Goal: Information Seeking & Learning: Learn about a topic

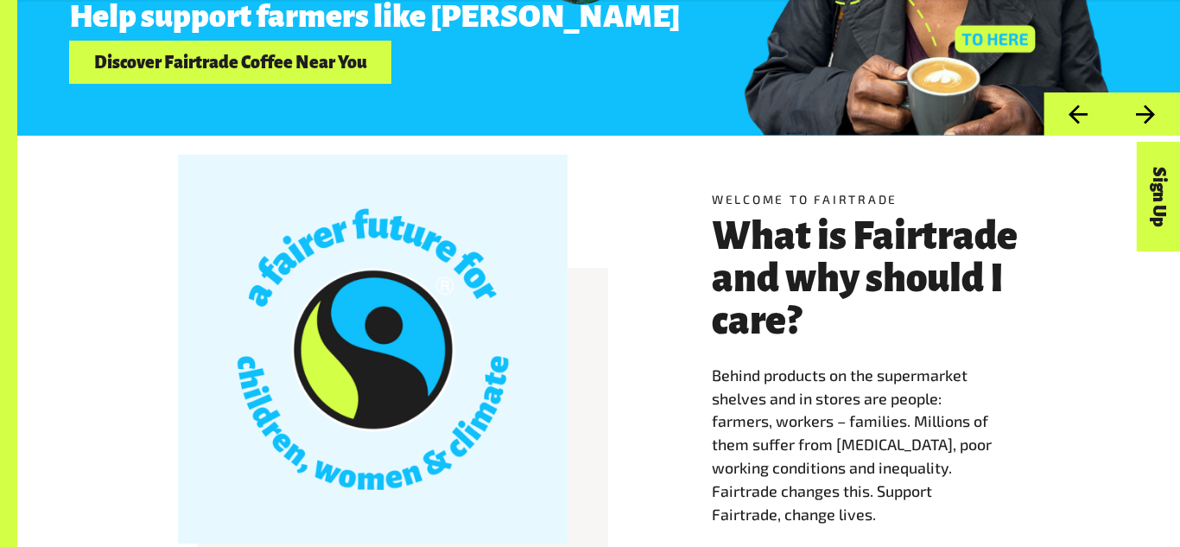
scroll to position [485, 0]
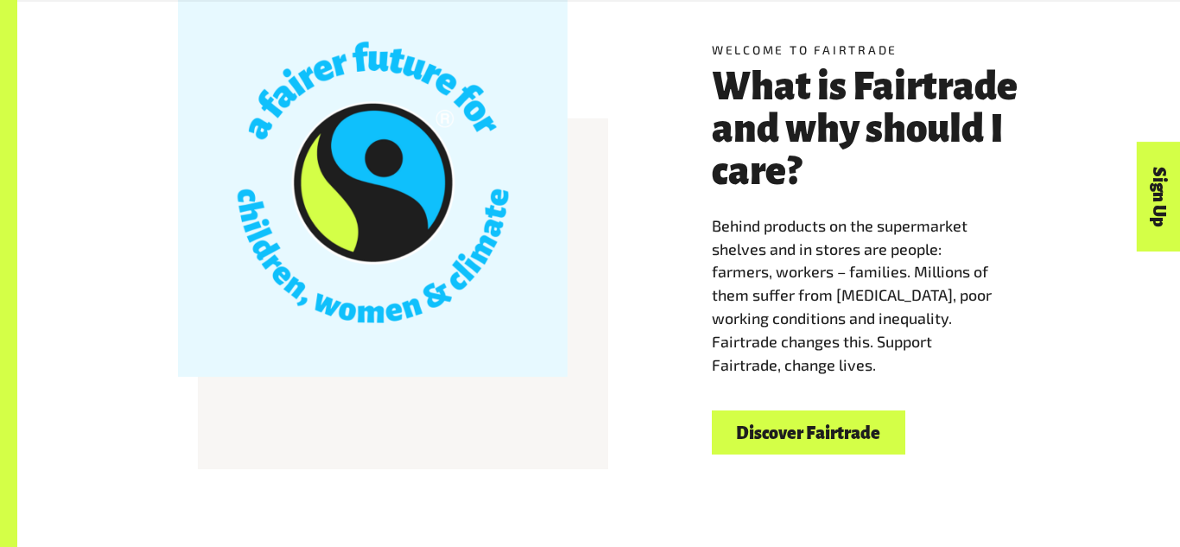
click at [882, 440] on link "Discover Fairtrade" at bounding box center [808, 432] width 193 height 44
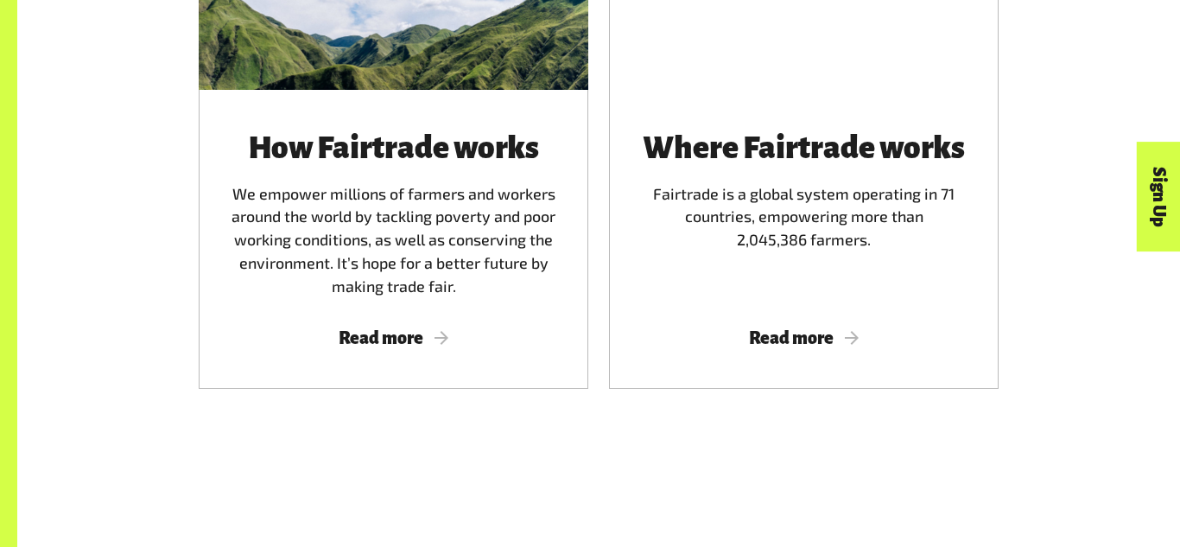
scroll to position [1170, 0]
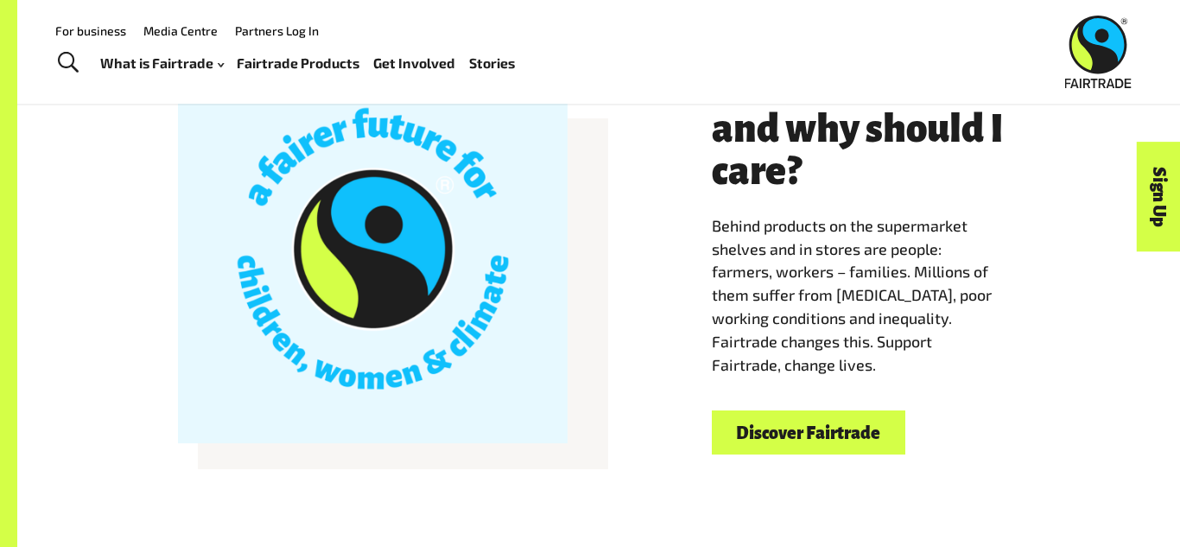
click at [251, 54] on link "Fairtrade Products" at bounding box center [298, 63] width 123 height 25
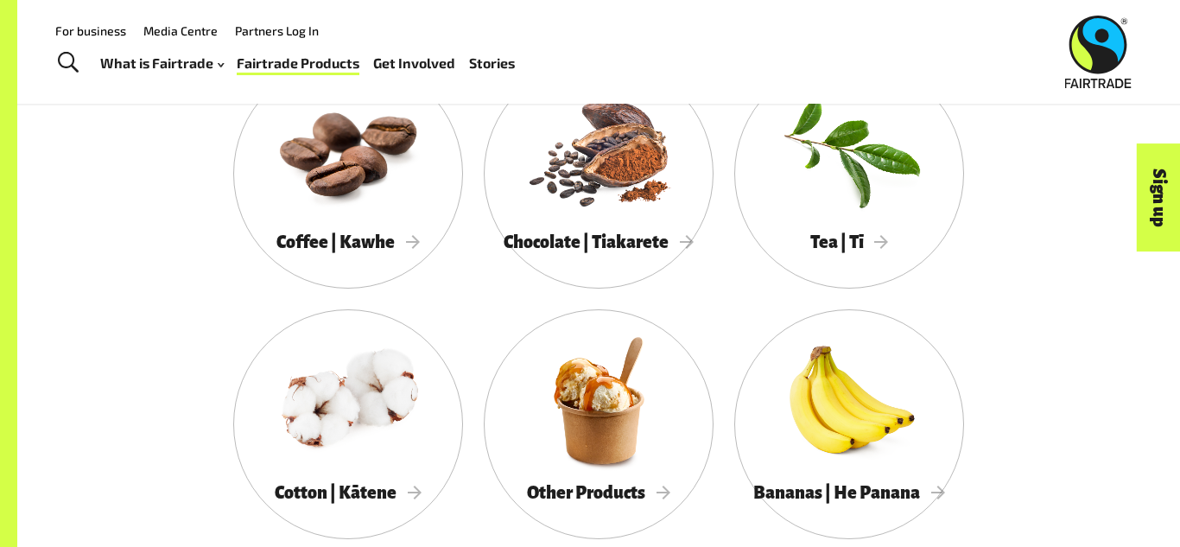
scroll to position [948, 0]
click at [546, 401] on div at bounding box center [599, 401] width 230 height 149
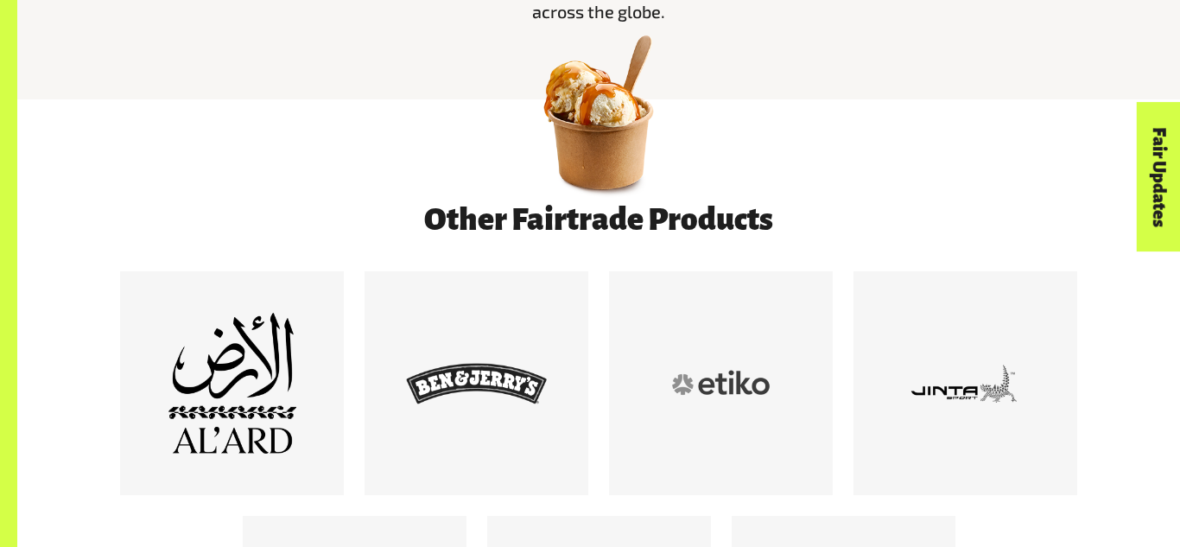
scroll to position [851, 0]
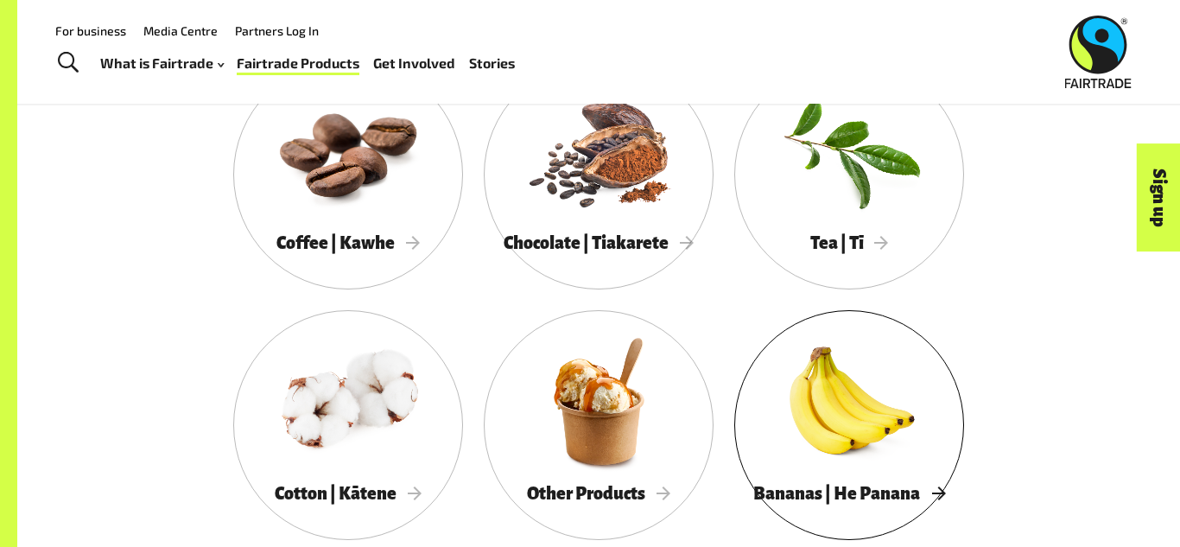
click at [826, 485] on span "Bananas | He Panana" at bounding box center [849, 493] width 192 height 19
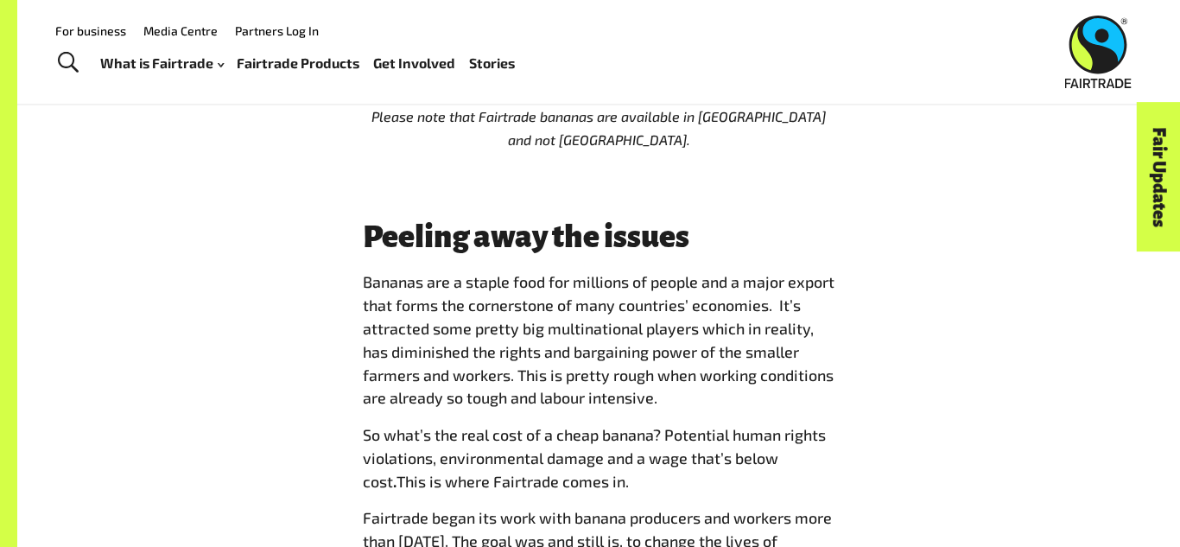
scroll to position [1264, 0]
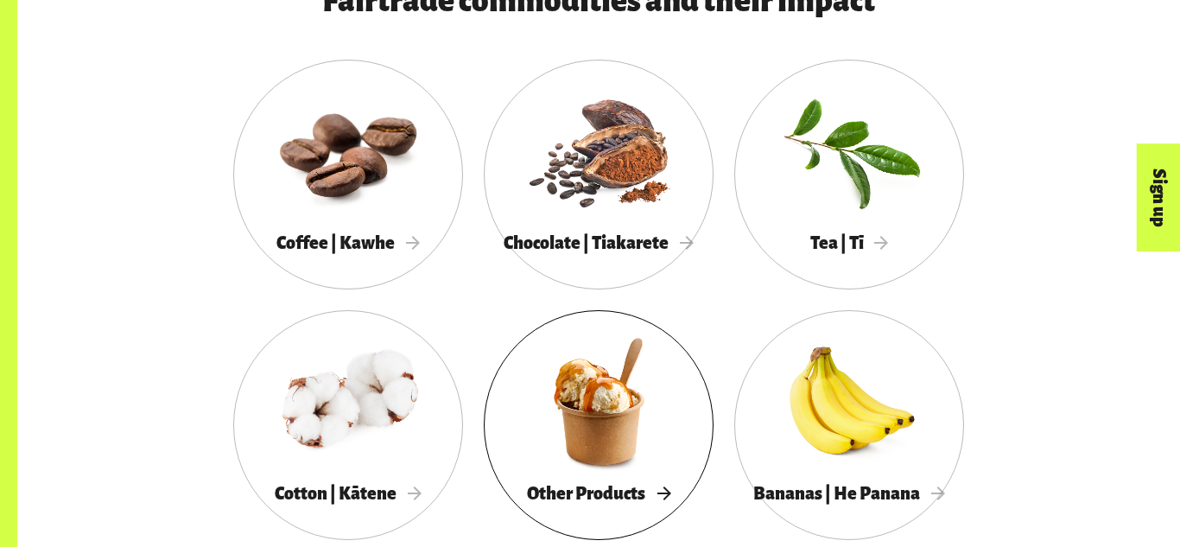
click at [567, 452] on div at bounding box center [599, 401] width 230 height 149
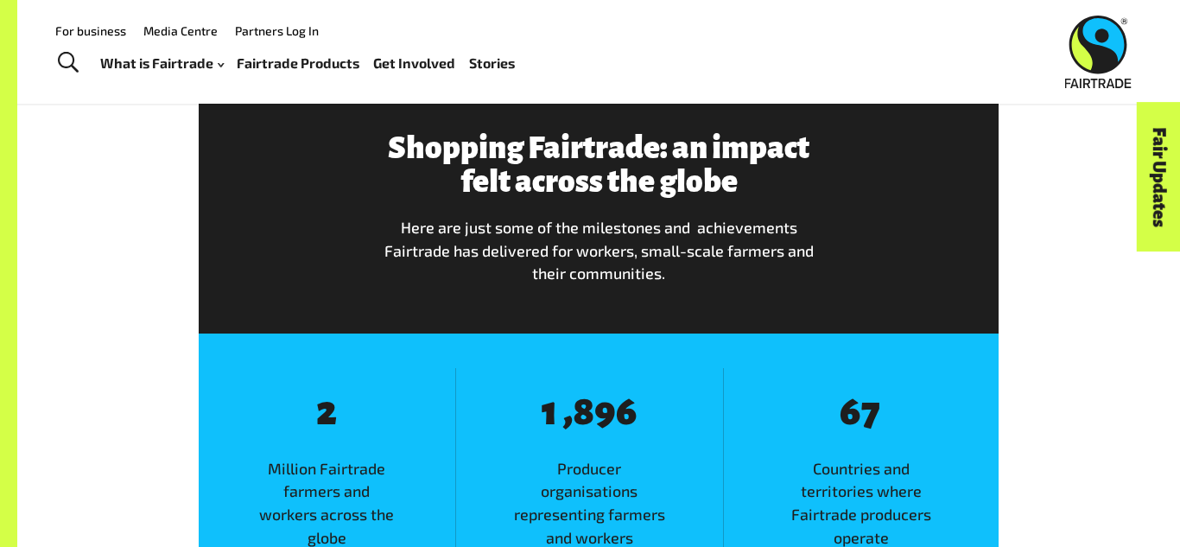
scroll to position [2211, 0]
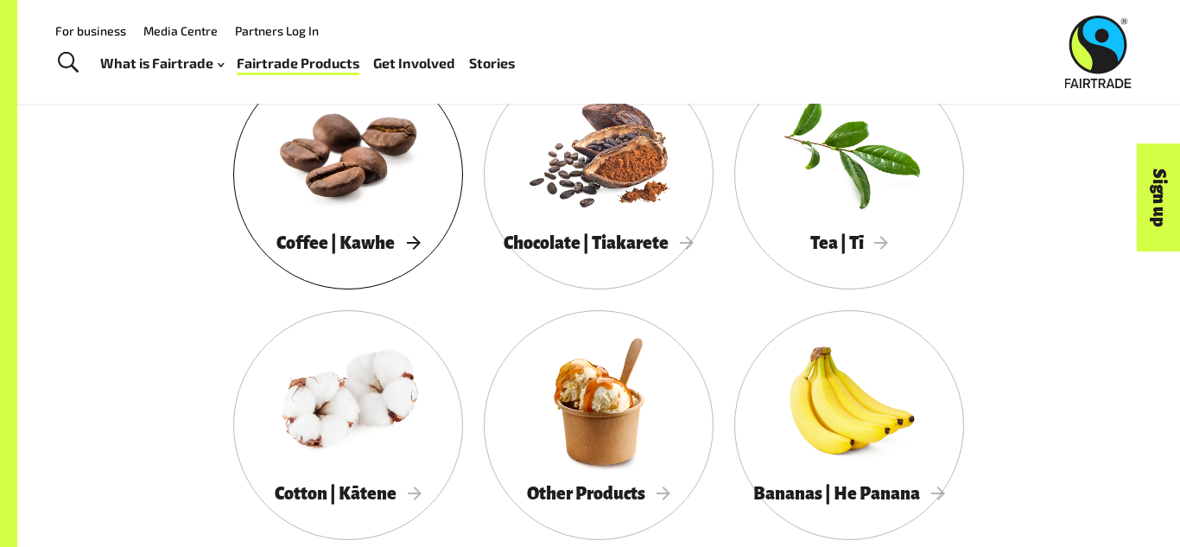
click at [438, 224] on div at bounding box center [348, 150] width 230 height 149
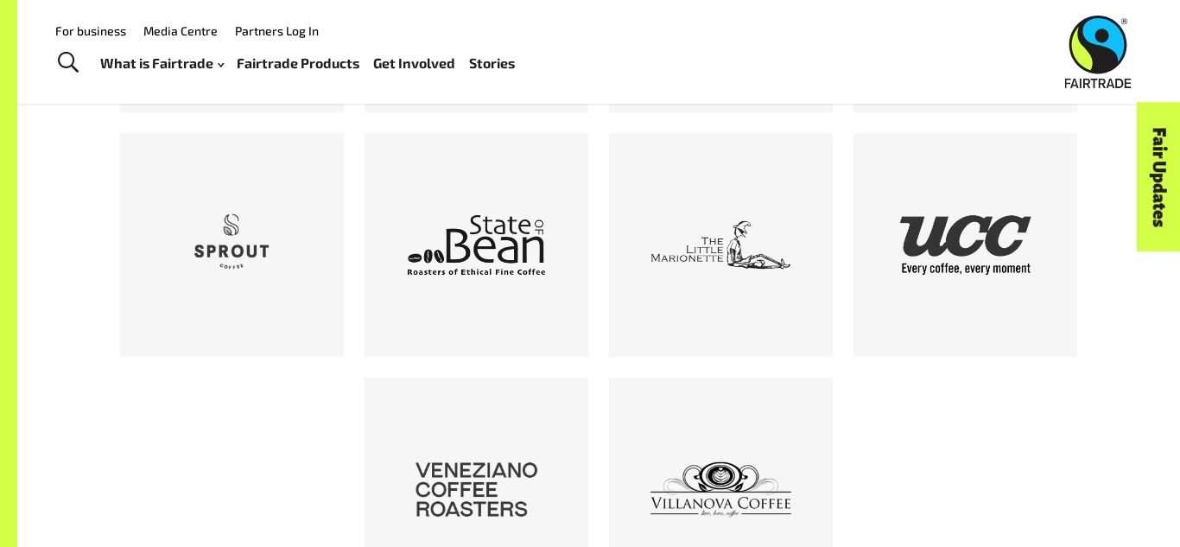
scroll to position [2451, 0]
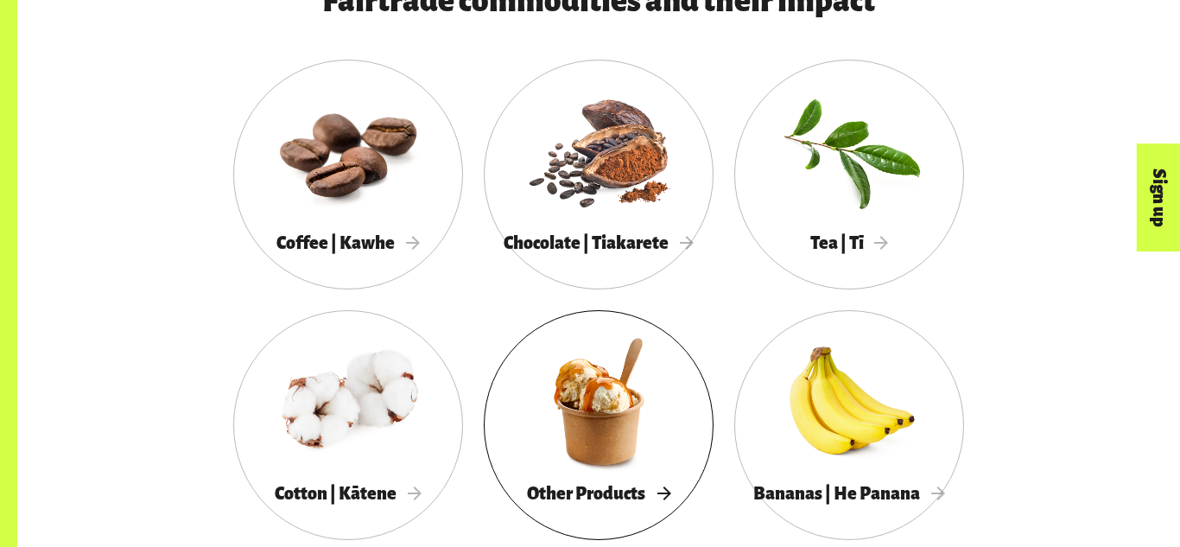
click at [598, 440] on div at bounding box center [599, 401] width 230 height 149
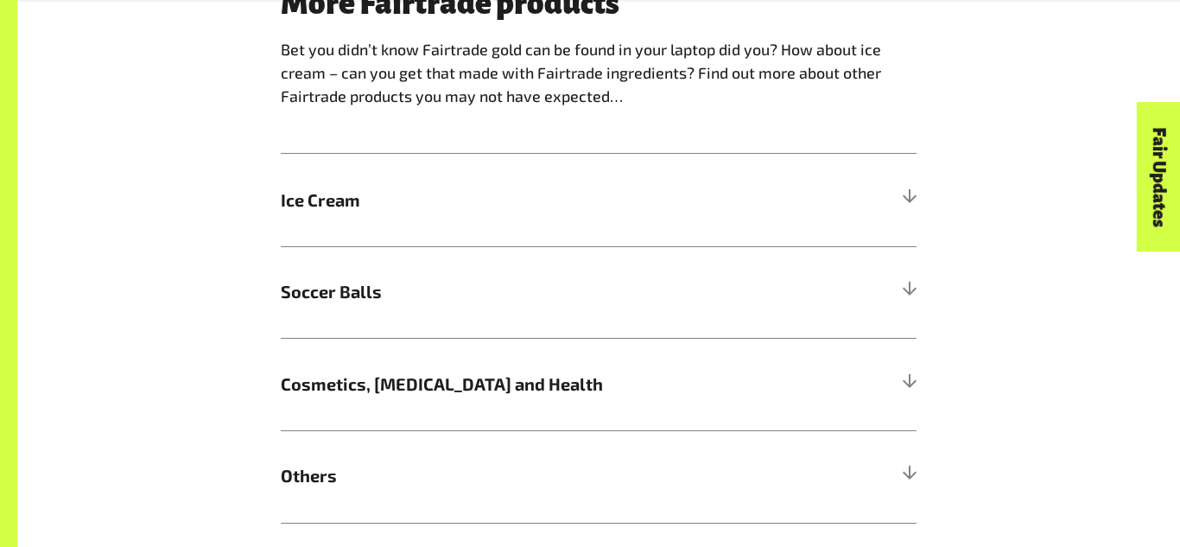
scroll to position [1671, 0]
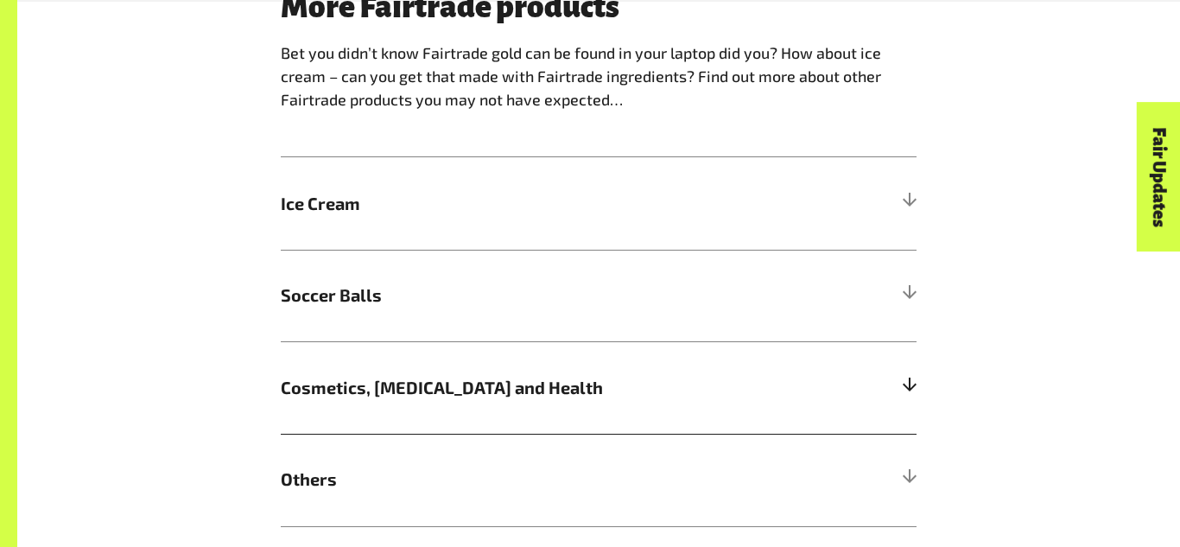
click at [631, 418] on h5 "Cosmetics, [MEDICAL_DATA] and Health" at bounding box center [599, 387] width 636 height 92
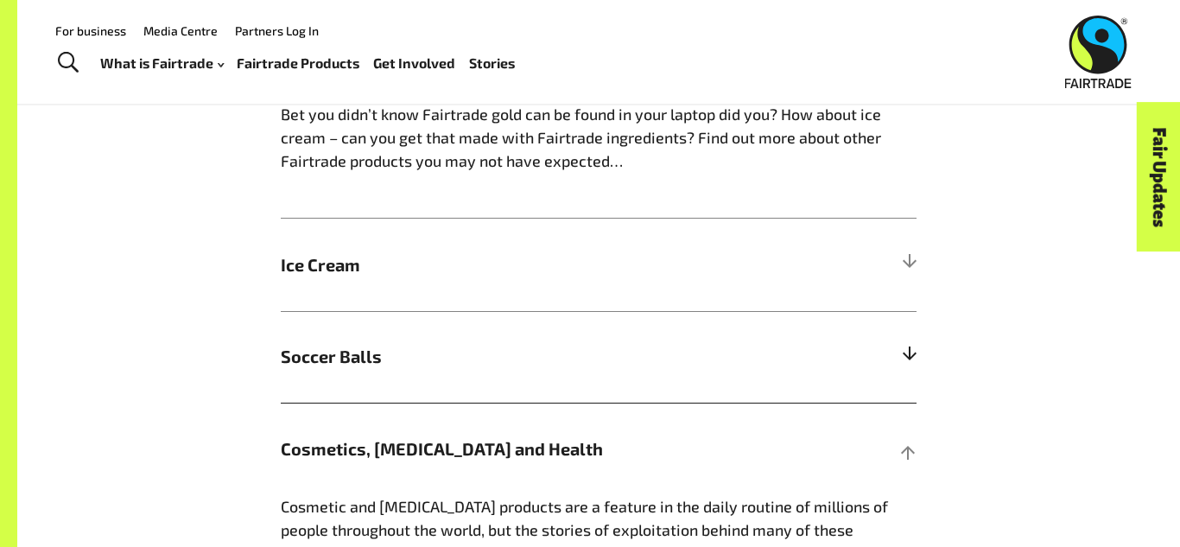
scroll to position [1604, 0]
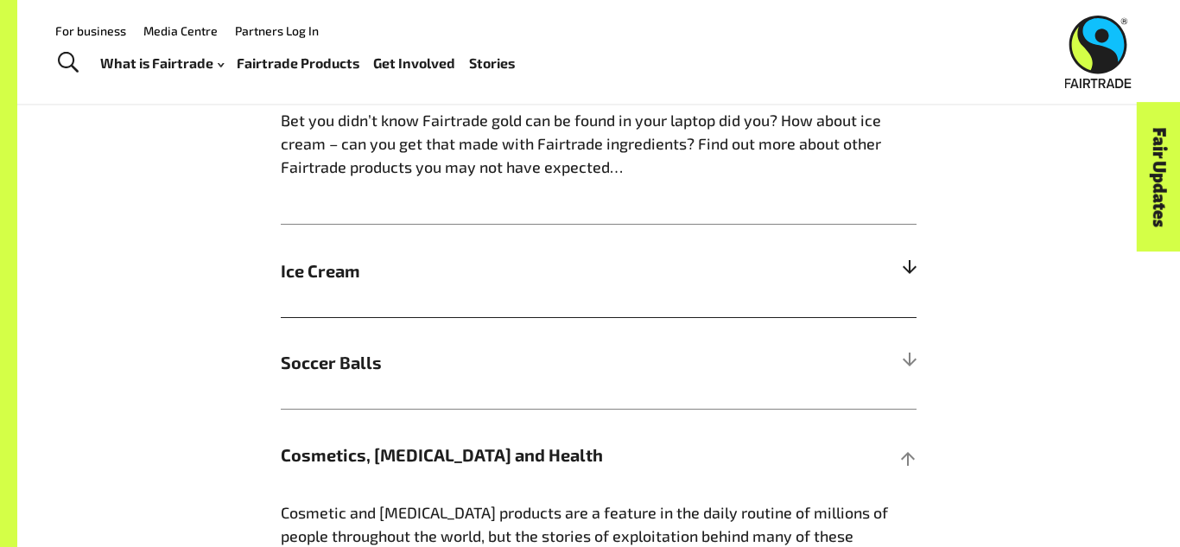
click at [567, 284] on h5 "Ice Cream" at bounding box center [599, 271] width 636 height 92
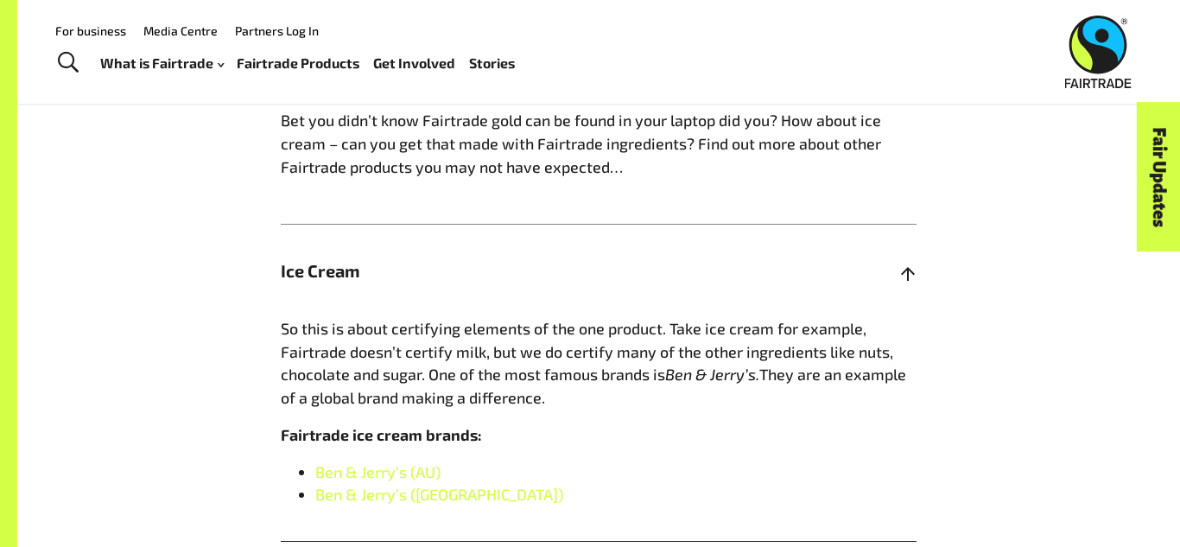
click at [567, 284] on h5 "Ice Cream" at bounding box center [599, 271] width 636 height 92
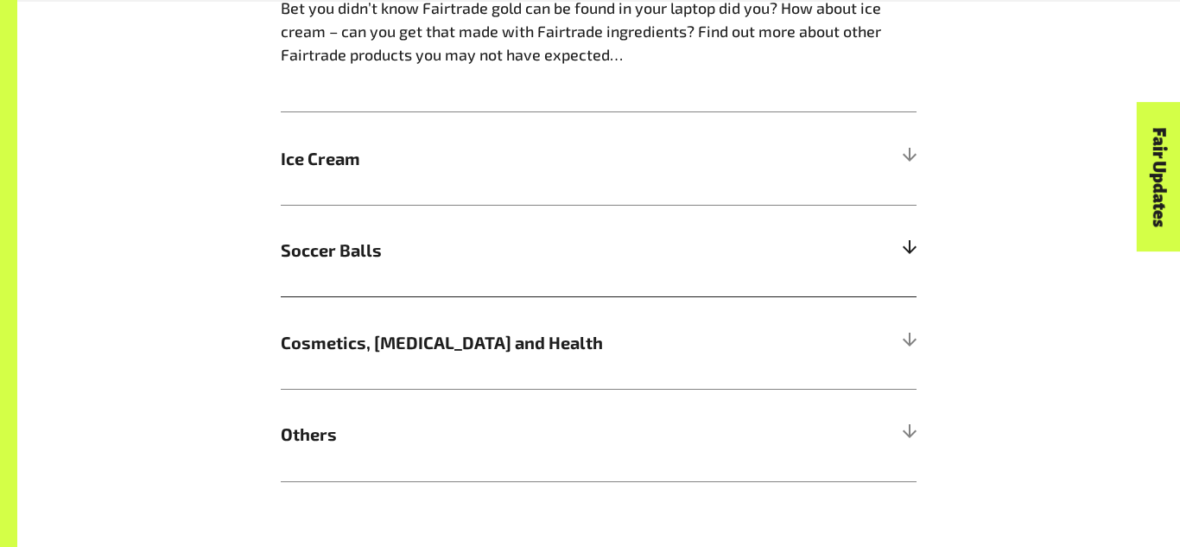
scroll to position [1722, 0]
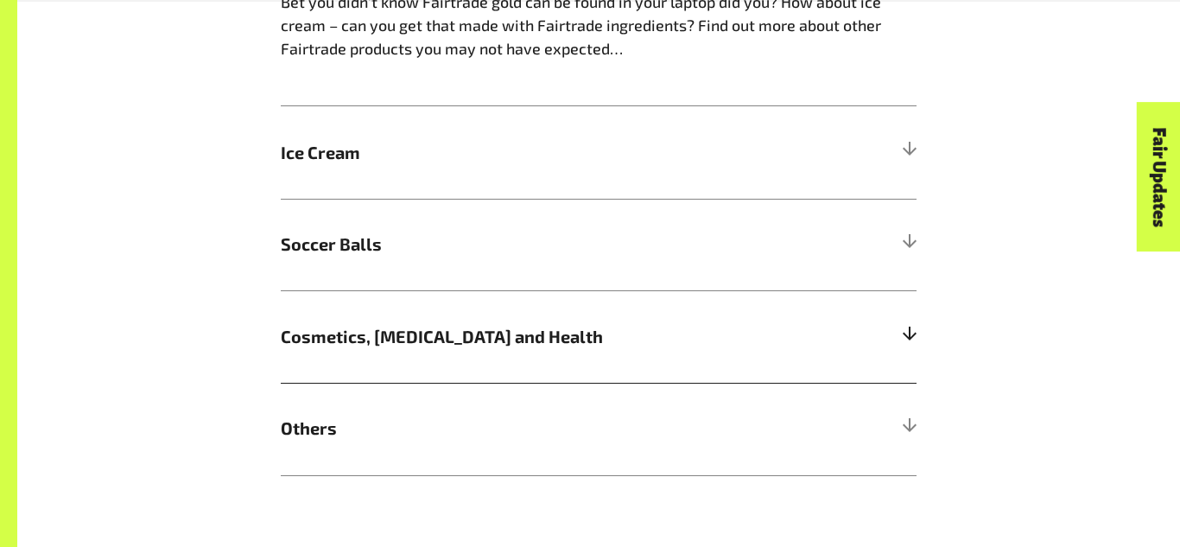
click at [560, 330] on span "Cosmetics, [MEDICAL_DATA] and Health" at bounding box center [519, 337] width 477 height 26
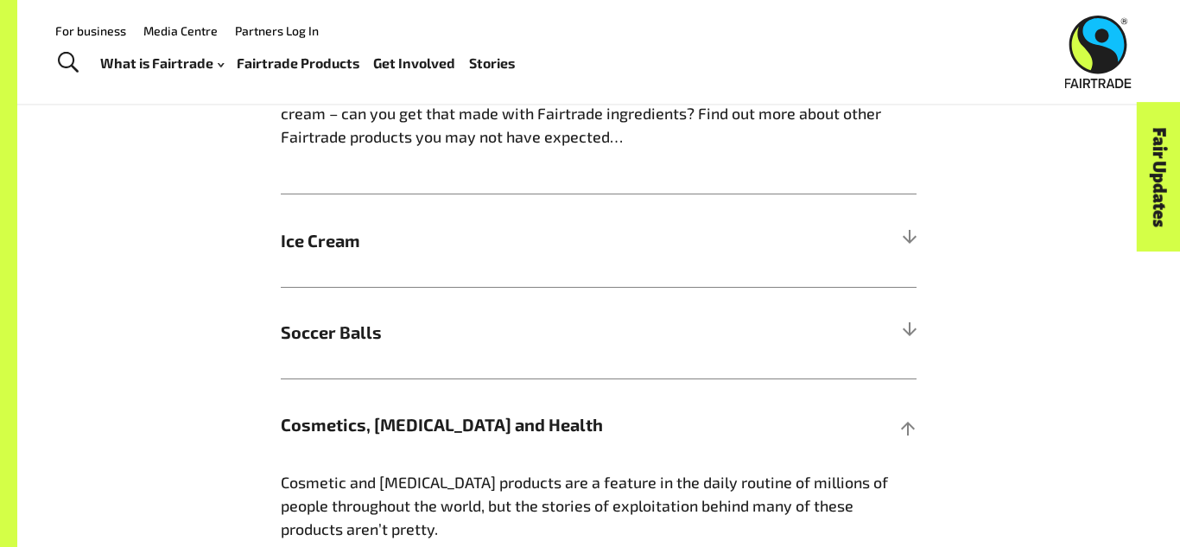
scroll to position [1636, 0]
click at [466, 413] on span "Cosmetics, [MEDICAL_DATA] and Health" at bounding box center [519, 423] width 477 height 26
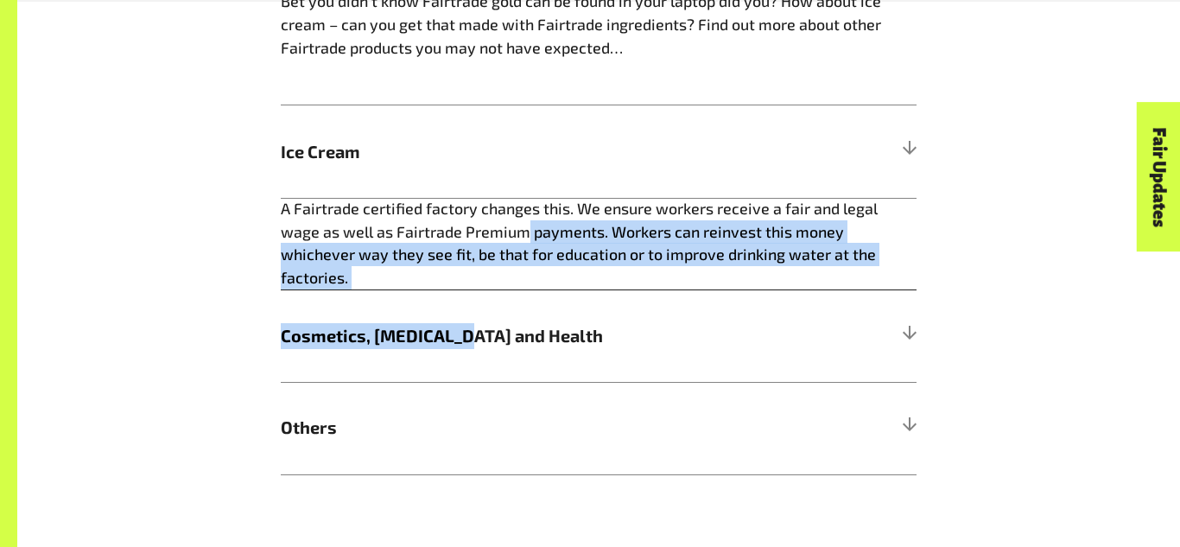
scroll to position [1722, 0]
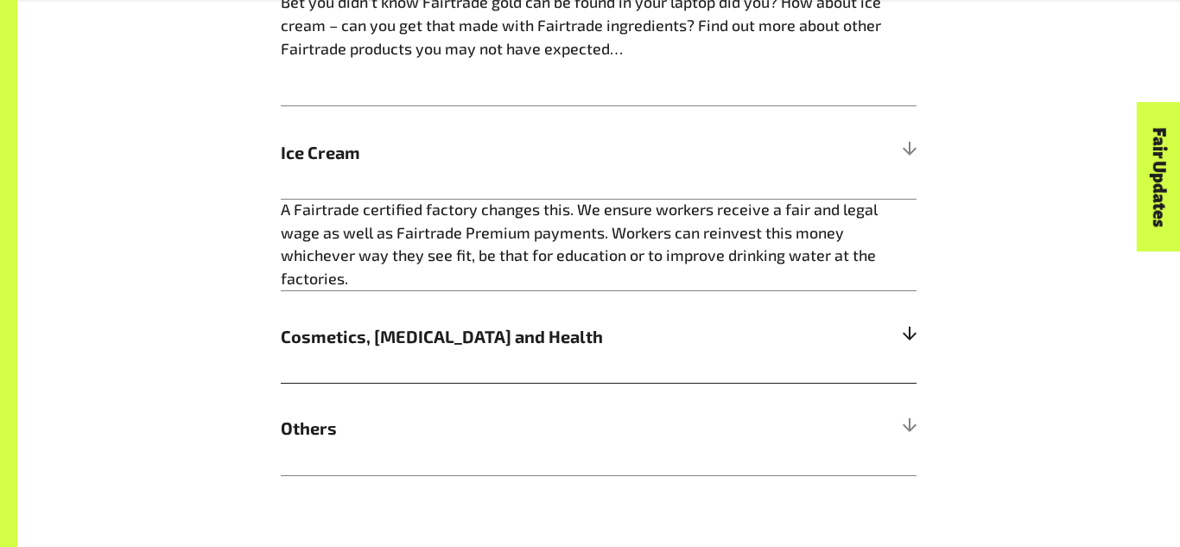
click at [573, 319] on h5 "Cosmetics, [MEDICAL_DATA] and Health" at bounding box center [599, 336] width 636 height 92
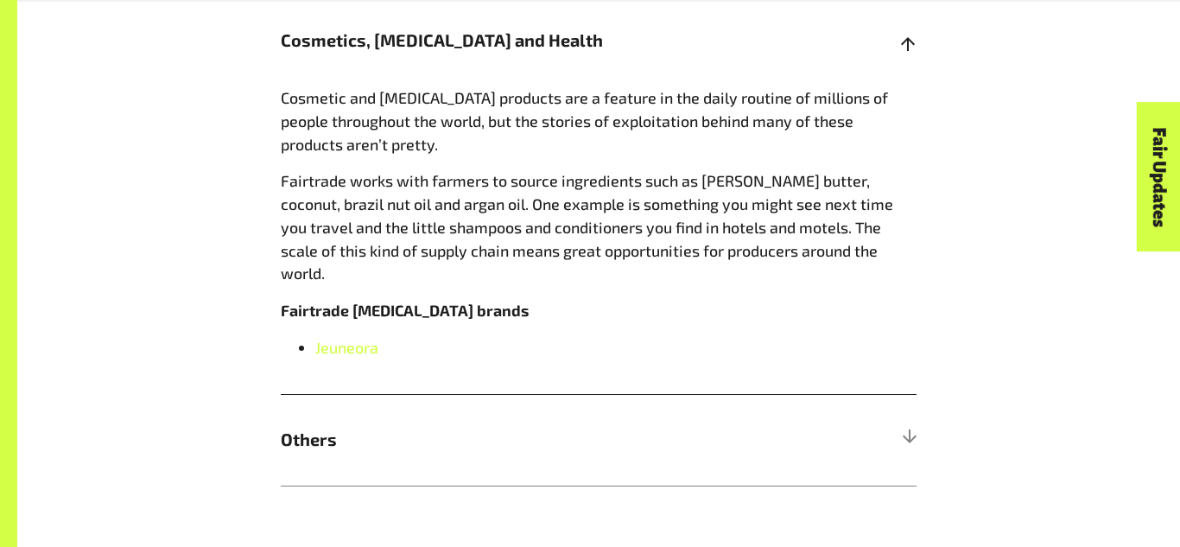
scroll to position [2020, 0]
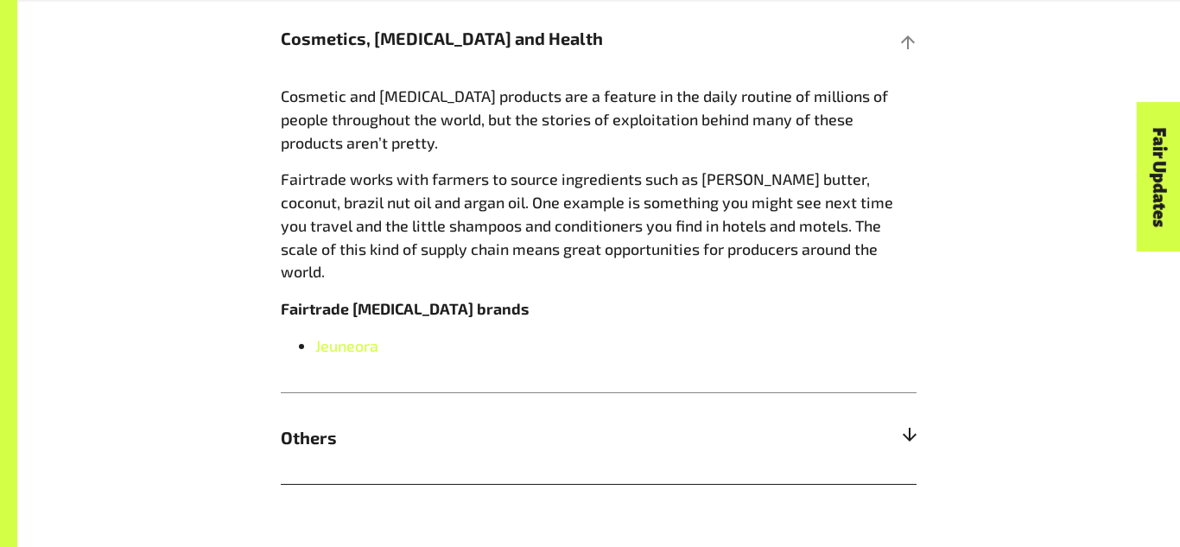
click at [597, 392] on h5 "Others" at bounding box center [599, 438] width 636 height 92
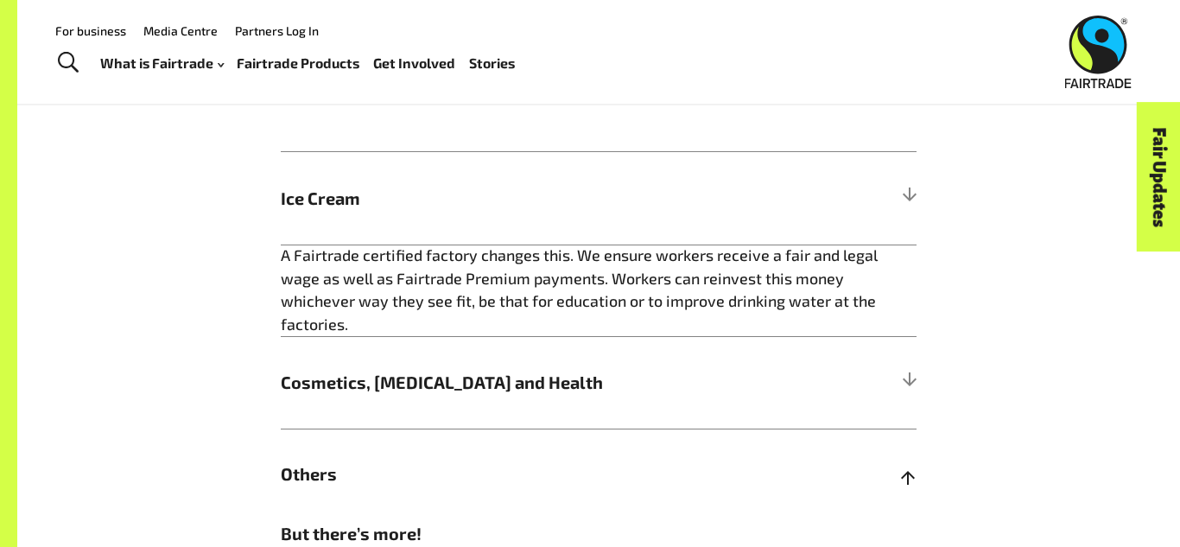
scroll to position [1675, 0]
click at [570, 402] on h5 "Cosmetics, [MEDICAL_DATA] and Health" at bounding box center [599, 384] width 636 height 92
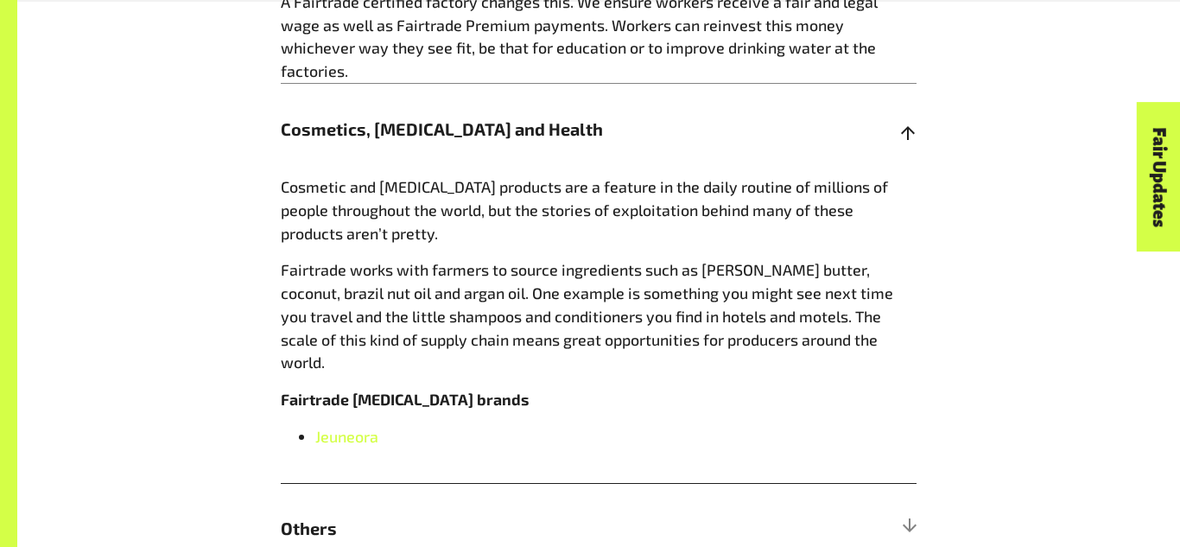
scroll to position [1950, 0]
